Goal: Find specific page/section: Find specific page/section

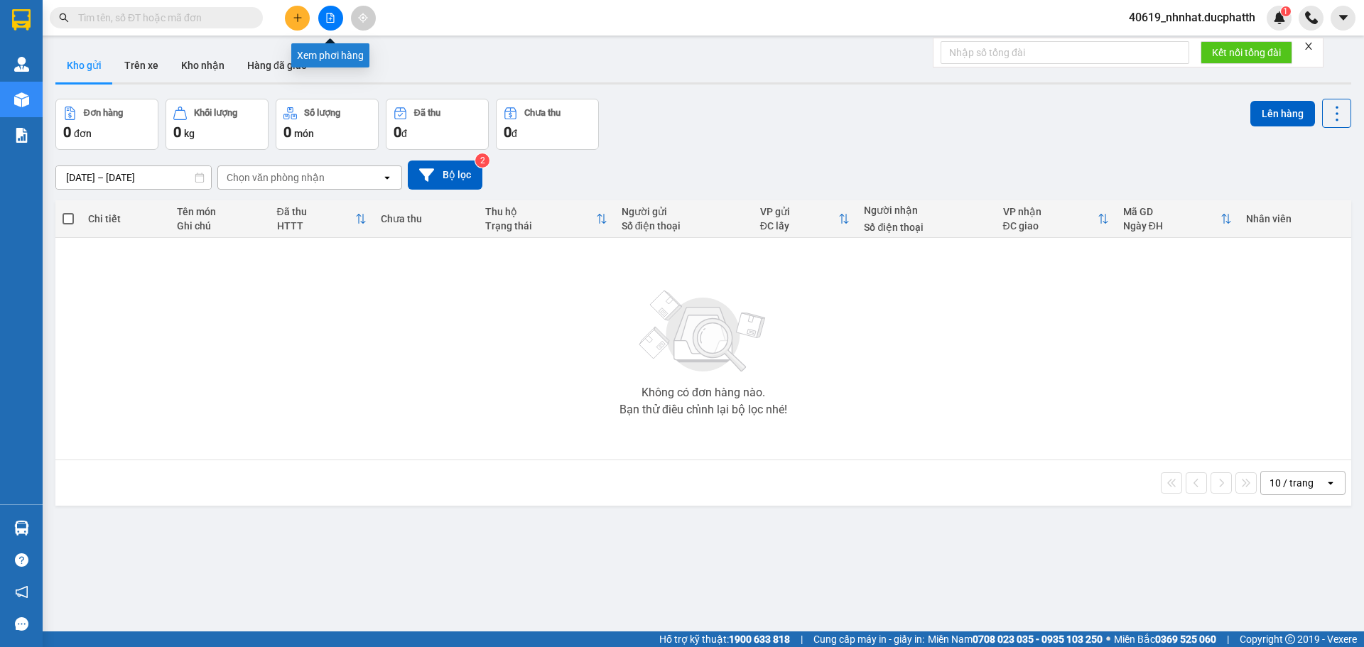
click at [323, 25] on button at bounding box center [330, 18] width 25 height 25
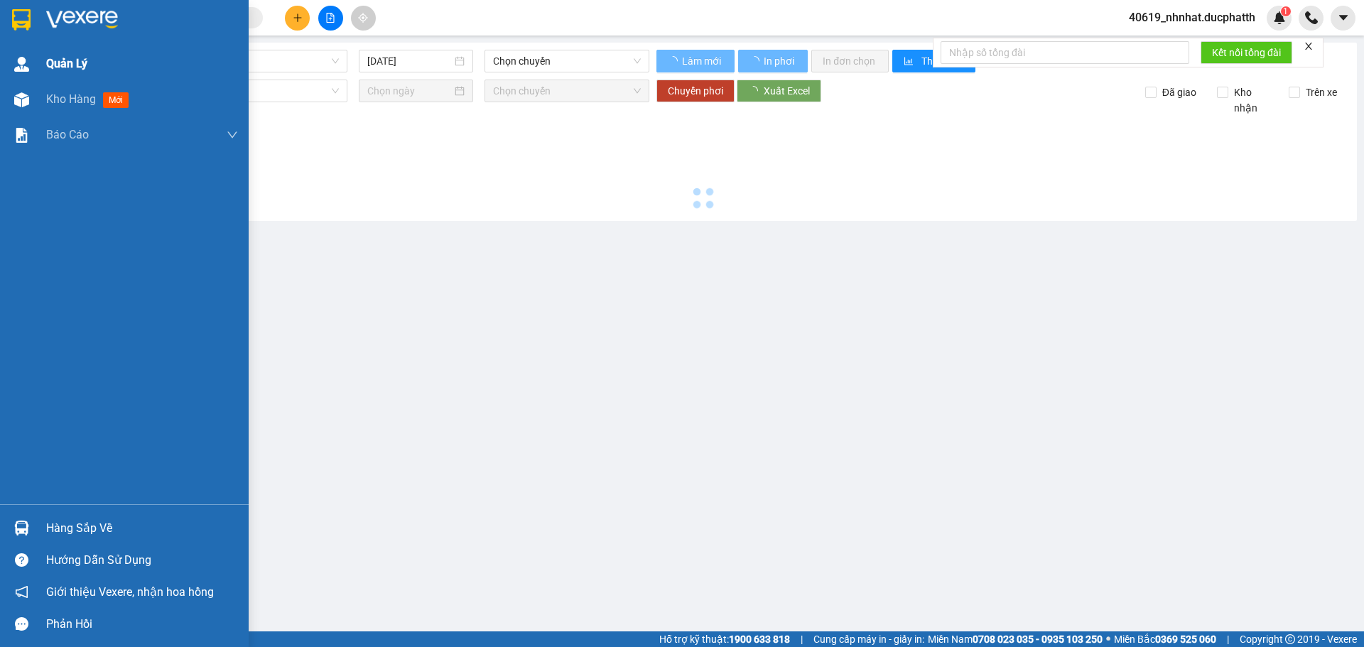
click at [22, 67] on img at bounding box center [21, 64] width 15 height 15
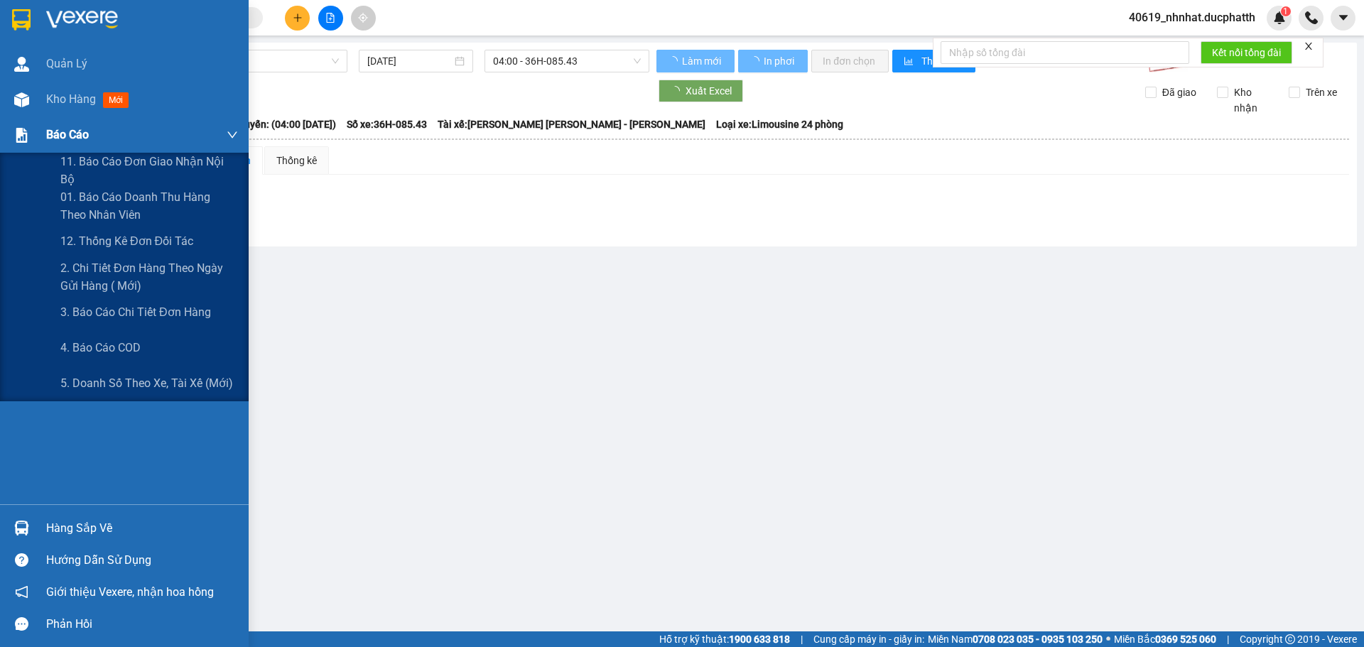
click at [52, 134] on span "Báo cáo" at bounding box center [67, 135] width 43 height 18
click at [127, 202] on span "01. Báo cáo doanh thu hàng theo nhân viên" at bounding box center [149, 206] width 178 height 36
